Goal: Task Accomplishment & Management: Complete application form

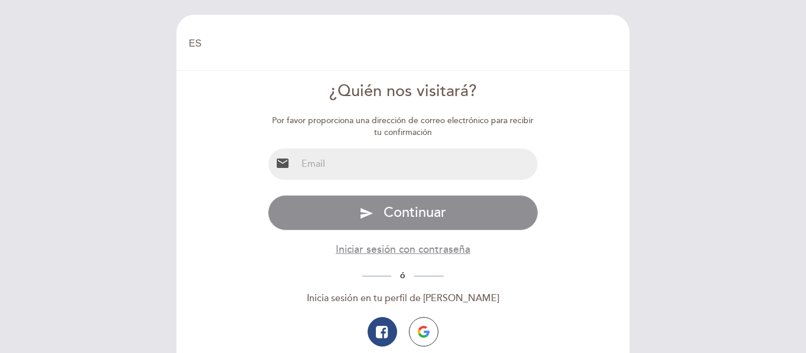
select select "es"
click at [456, 162] on input "email" at bounding box center [417, 164] width 241 height 31
type input "[EMAIL_ADDRESS][DOMAIN_NAME]"
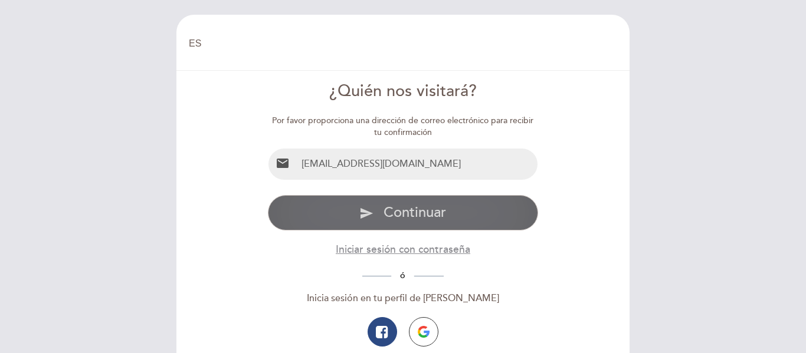
click at [444, 201] on button "send Continuar" at bounding box center [403, 212] width 271 height 35
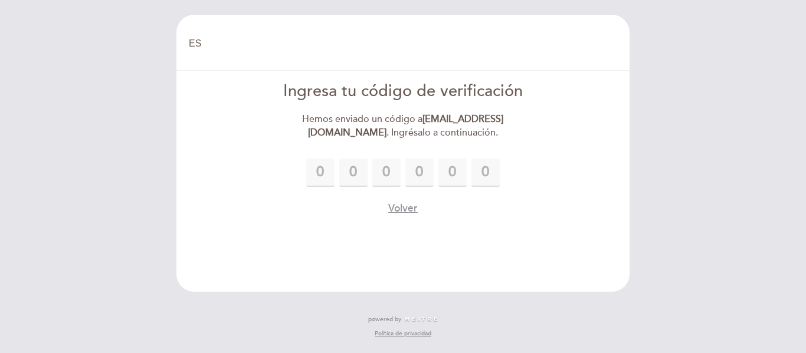
type input "8"
type input "7"
type input "5"
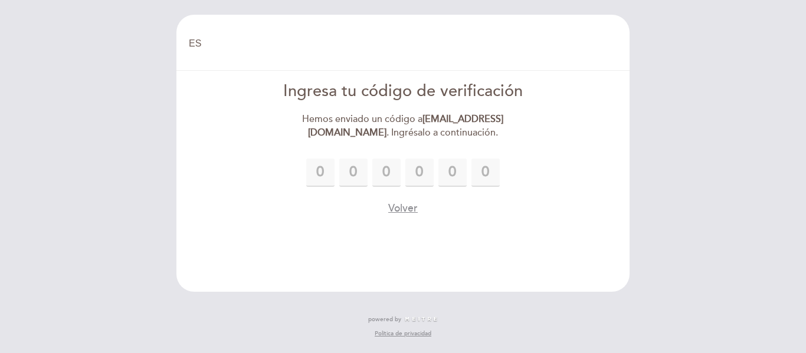
type input "0"
click at [394, 143] on form "Ingresa tu código de verificación Hemos enviado un código a [EMAIL_ADDRESS][DOM…" at bounding box center [403, 148] width 436 height 136
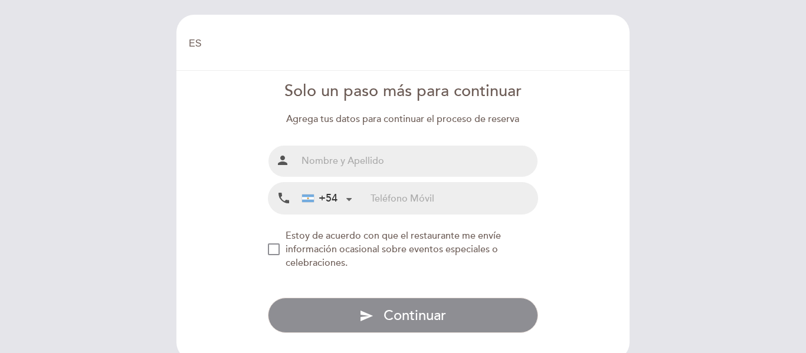
click at [378, 179] on div "Nombre completo person Teléfono Móvil local_phone +54 [GEOGRAPHIC_DATA] +54 [GE…" at bounding box center [403, 180] width 271 height 70
click at [379, 170] on input "text" at bounding box center [417, 161] width 241 height 31
type input "Azul [PERSON_NAME]"
click at [385, 195] on input "tel" at bounding box center [453, 198] width 167 height 31
type input "11 27184044"
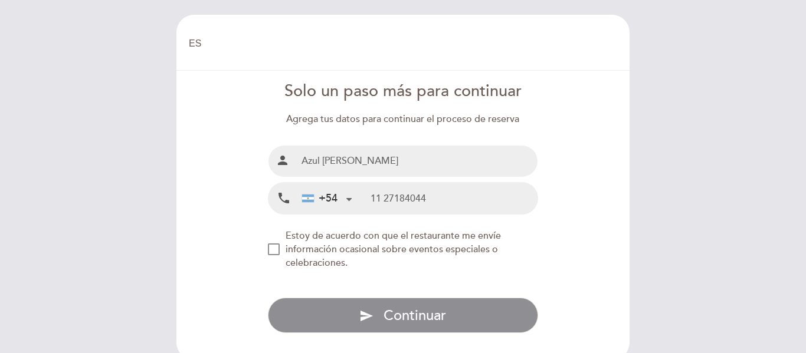
click at [373, 239] on span "Estoy de acuerdo con que el restaurante me envíe información ocasional sobre ev…" at bounding box center [392, 249] width 215 height 39
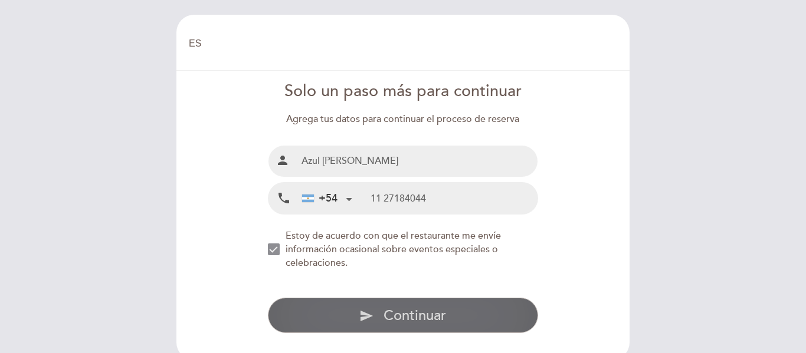
click at [391, 319] on span "Continuar" at bounding box center [414, 315] width 63 height 17
